Goal: Communication & Community: Answer question/provide support

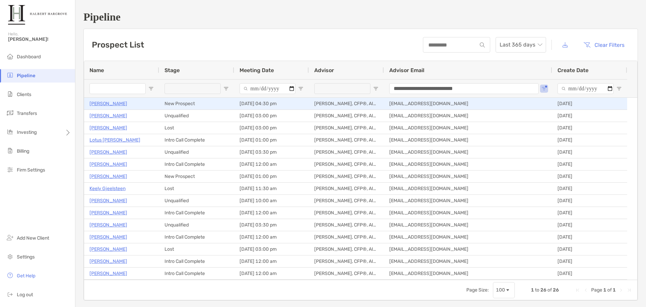
click at [112, 104] on p "Jordan Toland" at bounding box center [109, 103] width 38 height 8
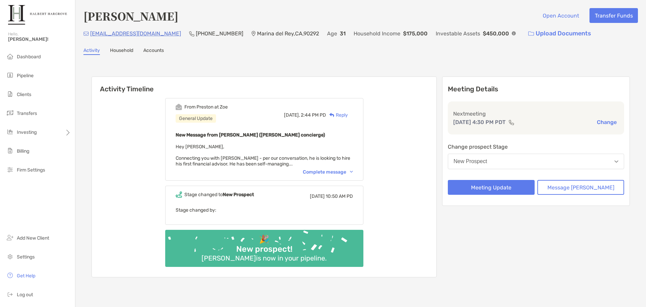
click at [339, 171] on div "Complete message" at bounding box center [328, 172] width 50 height 6
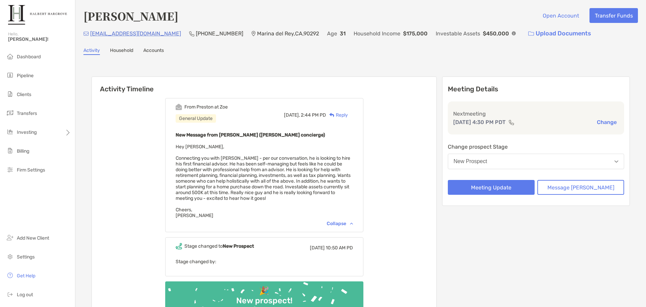
click at [348, 114] on div "Reply" at bounding box center [337, 114] width 22 height 7
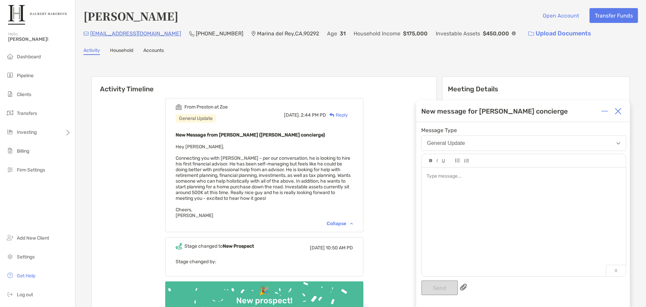
click at [521, 196] on div at bounding box center [524, 218] width 204 height 102
click at [502, 175] on span "**********" at bounding box center [465, 176] width 76 height 5
click at [443, 287] on button "Send" at bounding box center [439, 287] width 37 height 15
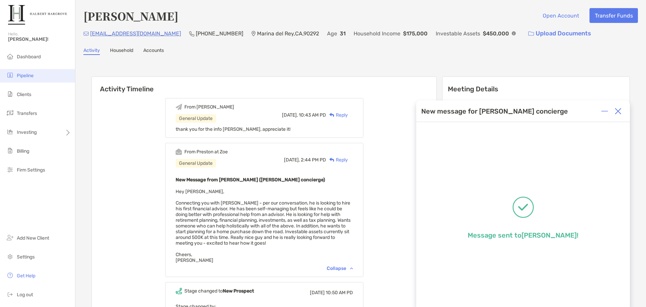
click at [29, 74] on span "Pipeline" at bounding box center [25, 76] width 17 height 6
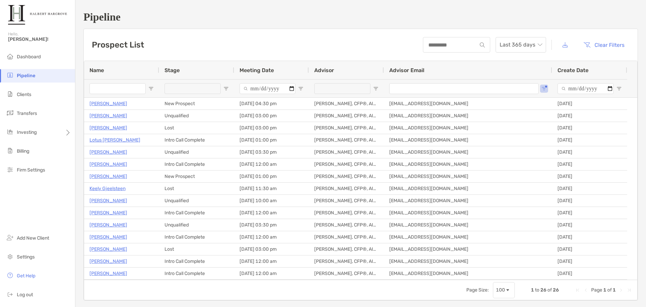
type input "**********"
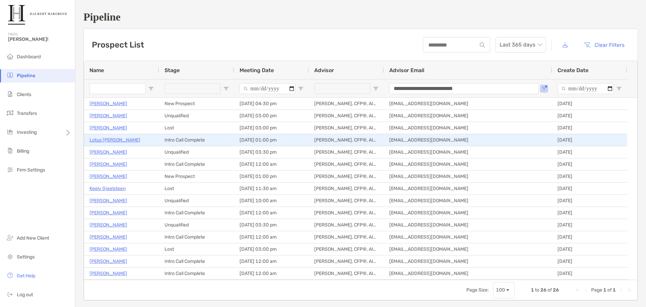
click at [111, 139] on p "Lotus Mclaurin" at bounding box center [115, 140] width 51 height 8
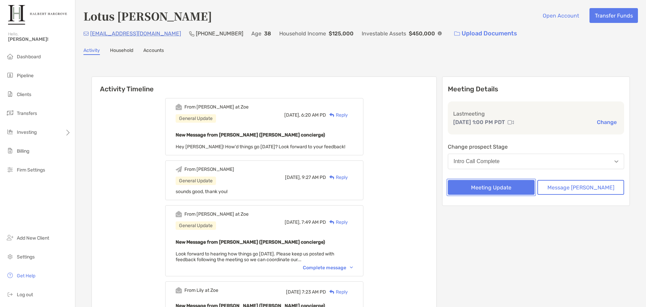
click at [504, 190] on button "Meeting Update" at bounding box center [491, 187] width 87 height 15
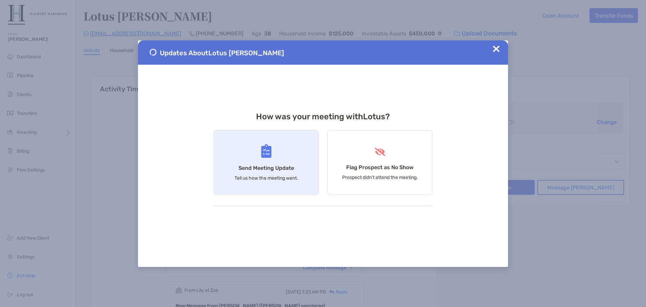
click at [287, 170] on h4 "Send Meeting Update" at bounding box center [267, 168] width 56 height 6
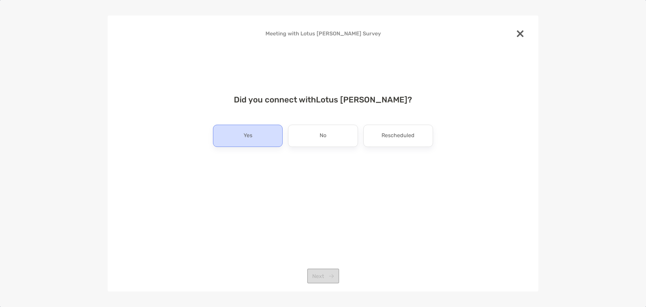
click at [261, 133] on div "Yes" at bounding box center [248, 136] width 70 height 22
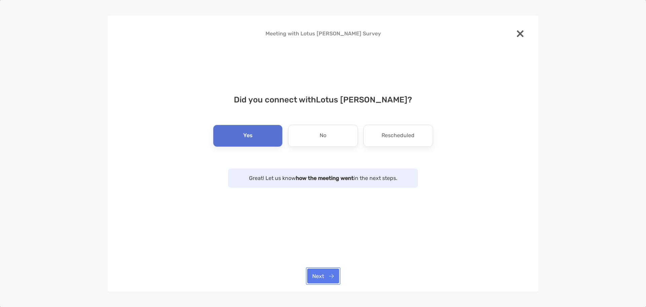
click at [330, 275] on button "Next" at bounding box center [323, 275] width 32 height 15
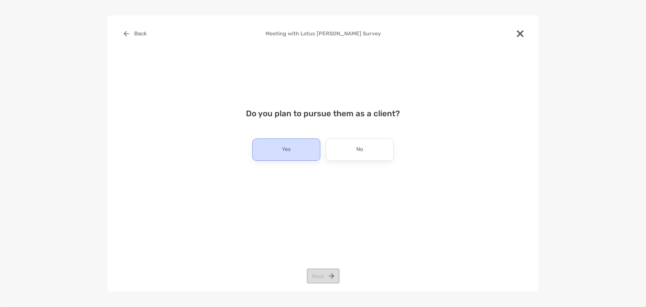
click at [303, 150] on div "Yes" at bounding box center [286, 149] width 68 height 22
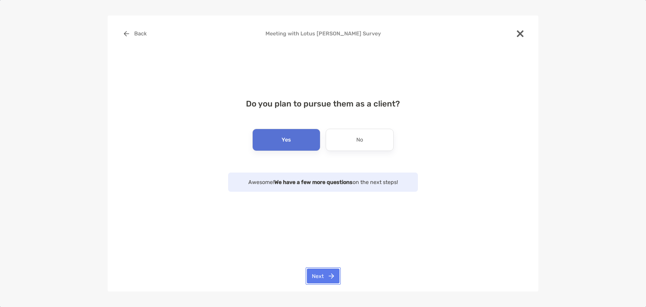
click at [327, 272] on button "Next" at bounding box center [323, 275] width 33 height 15
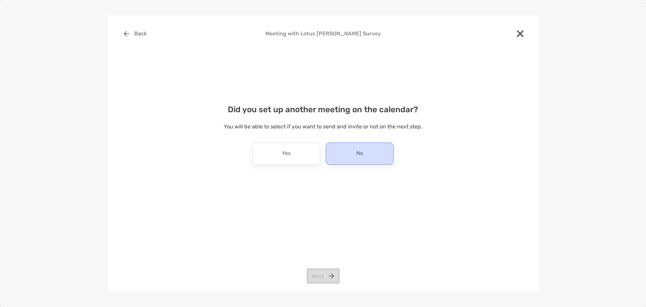
click at [356, 158] on p "No" at bounding box center [359, 153] width 7 height 11
click at [323, 277] on button "Next" at bounding box center [323, 275] width 33 height 15
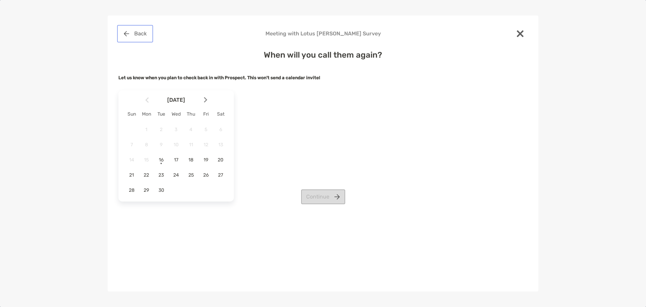
click at [140, 31] on button "Back" at bounding box center [134, 33] width 33 height 15
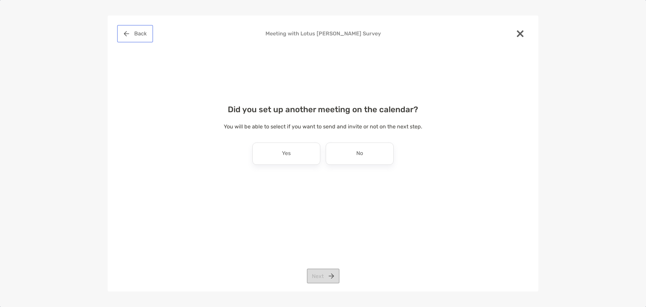
click at [140, 31] on button "Back" at bounding box center [134, 33] width 33 height 15
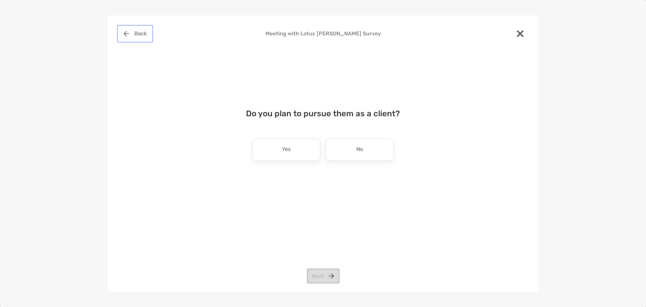
click at [140, 31] on button "Back" at bounding box center [134, 33] width 33 height 15
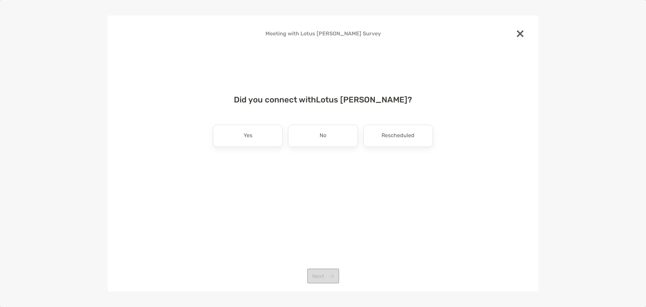
click at [522, 37] on div at bounding box center [520, 34] width 15 height 16
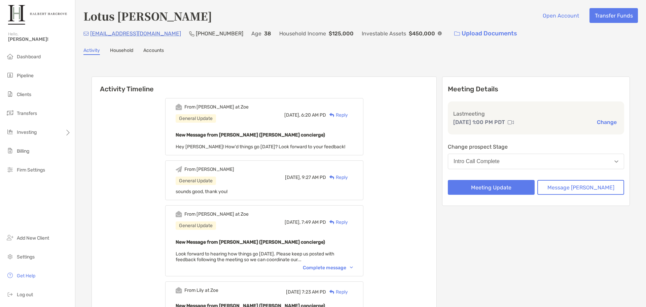
click at [393, 82] on h6 "Activity Timeline" at bounding box center [264, 85] width 345 height 16
click at [348, 113] on div "Reply" at bounding box center [337, 114] width 22 height 7
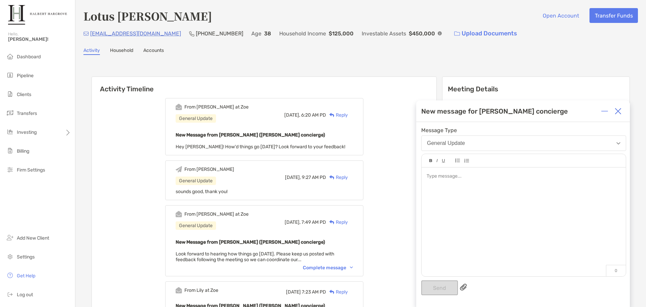
click at [471, 188] on div at bounding box center [524, 218] width 204 height 102
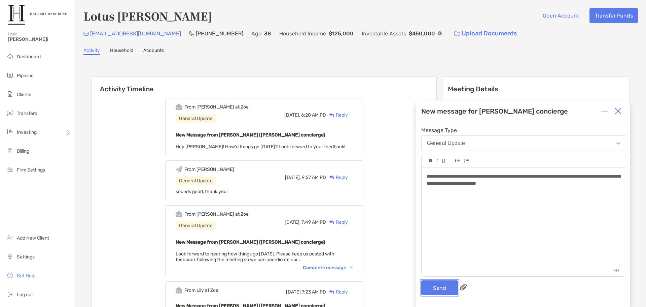
click at [449, 286] on button "Send" at bounding box center [439, 287] width 37 height 15
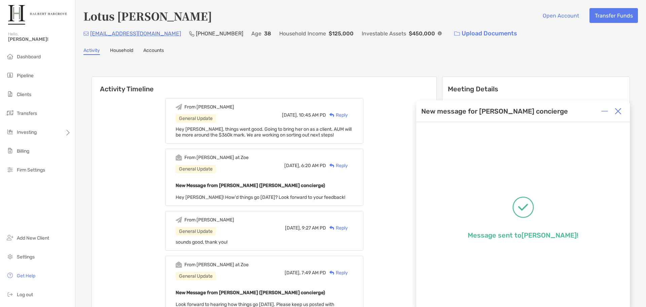
click at [10, 73] on img at bounding box center [10, 75] width 8 height 8
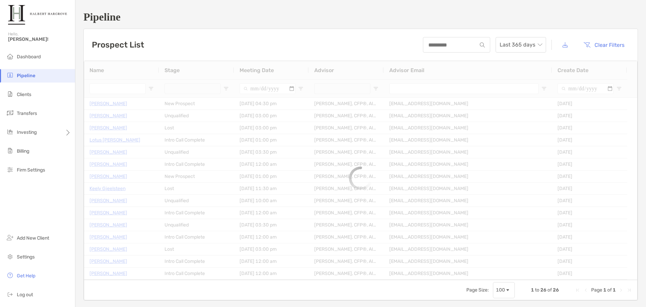
type input "**********"
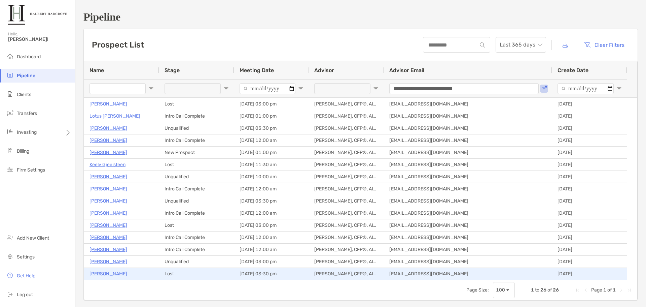
scroll to position [34, 0]
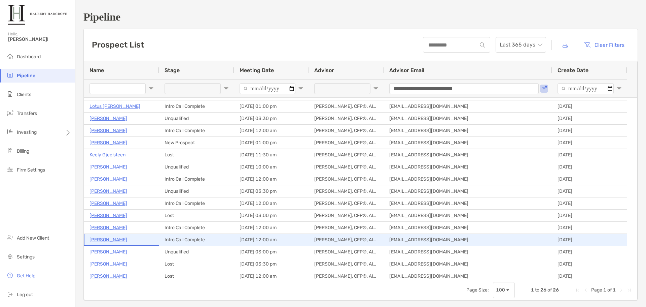
click at [104, 240] on p "Alexander Starick" at bounding box center [109, 239] width 38 height 8
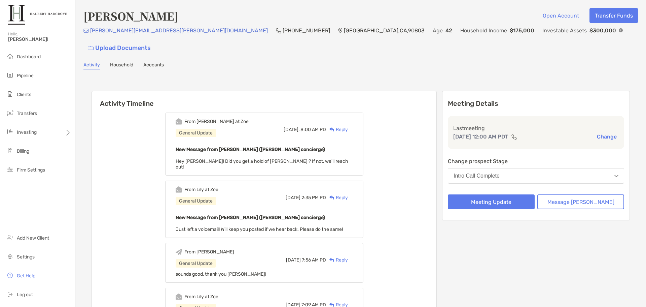
click at [347, 126] on div "Reply" at bounding box center [337, 129] width 22 height 7
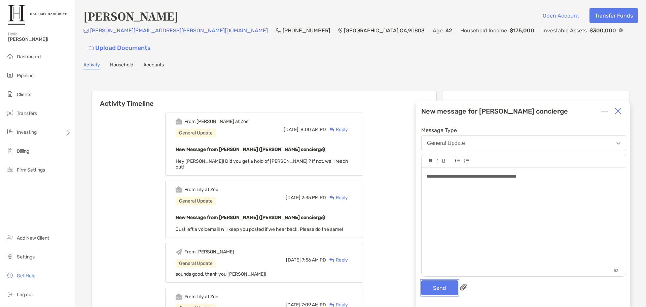
click at [441, 283] on button "Send" at bounding box center [439, 287] width 37 height 15
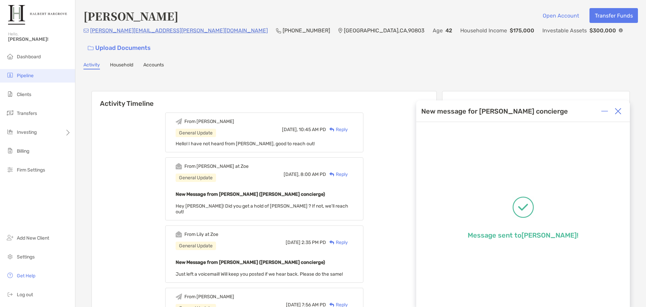
click at [37, 74] on li "Pipeline" at bounding box center [37, 75] width 75 height 13
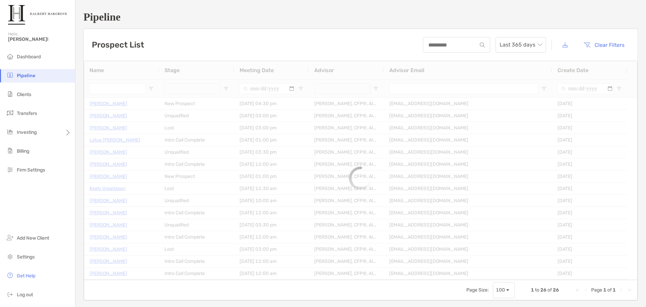
type input "**********"
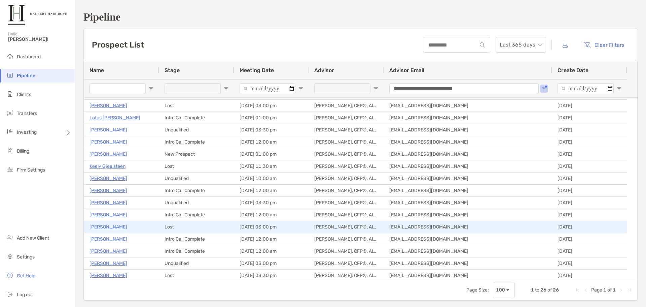
scroll to position [34, 0]
click at [104, 228] on p "[PERSON_NAME]" at bounding box center [109, 227] width 38 height 8
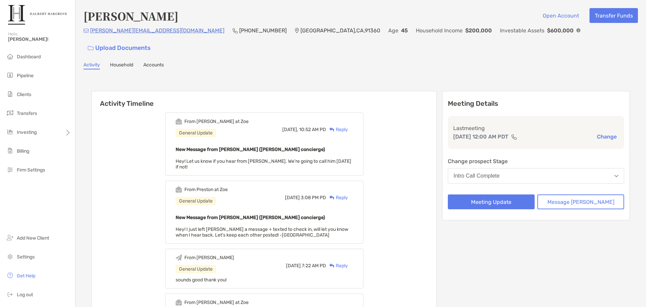
click at [320, 91] on h6 "Activity Timeline" at bounding box center [264, 99] width 345 height 16
click at [348, 126] on div "Reply" at bounding box center [337, 129] width 22 height 7
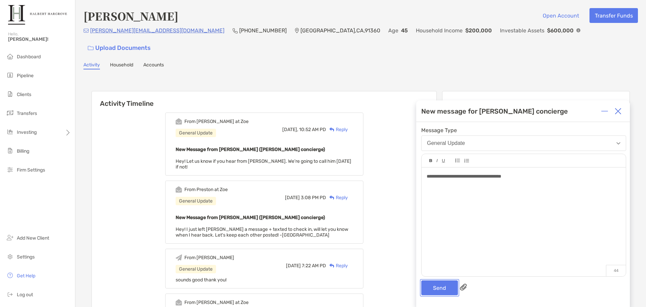
click at [433, 290] on button "Send" at bounding box center [439, 287] width 37 height 15
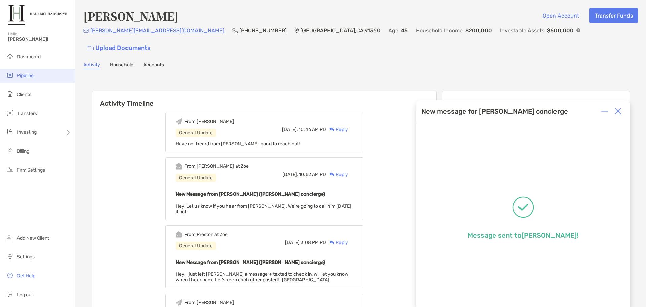
click at [25, 75] on span "Pipeline" at bounding box center [25, 76] width 17 height 6
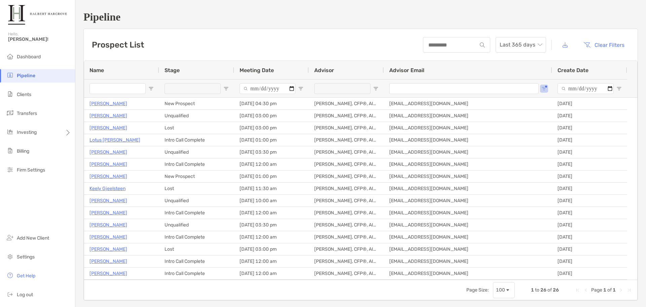
type input "**********"
click at [371, 31] on div "Prospect List Last 365 days Clear Filters" at bounding box center [361, 45] width 554 height 32
